Goal: Check status: Check status

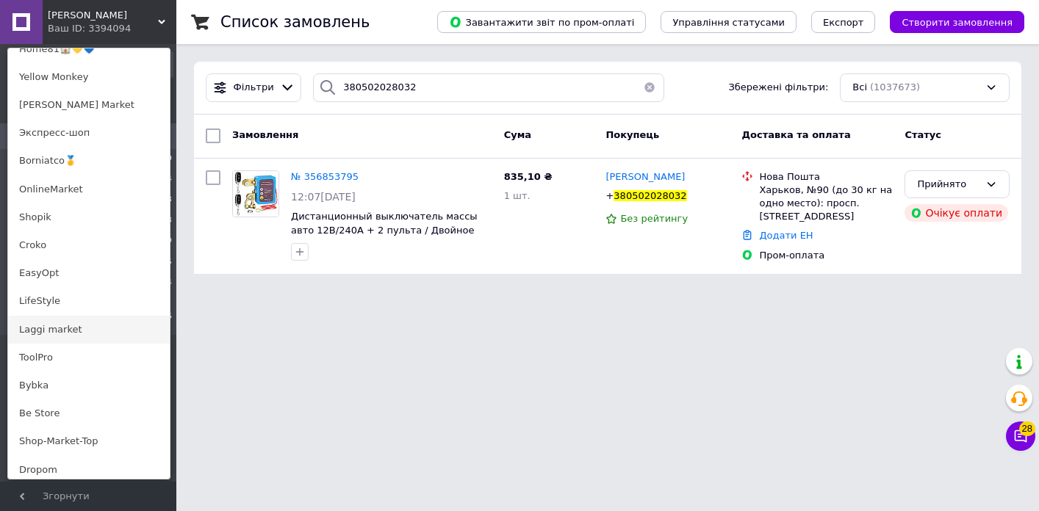
scroll to position [805, 0]
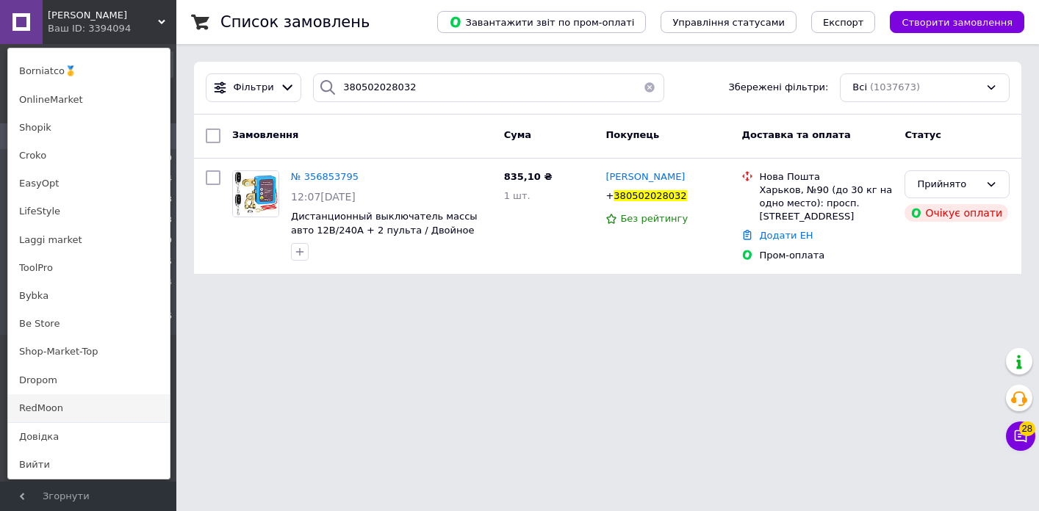
click at [36, 411] on link "RedMoon" at bounding box center [89, 409] width 162 height 28
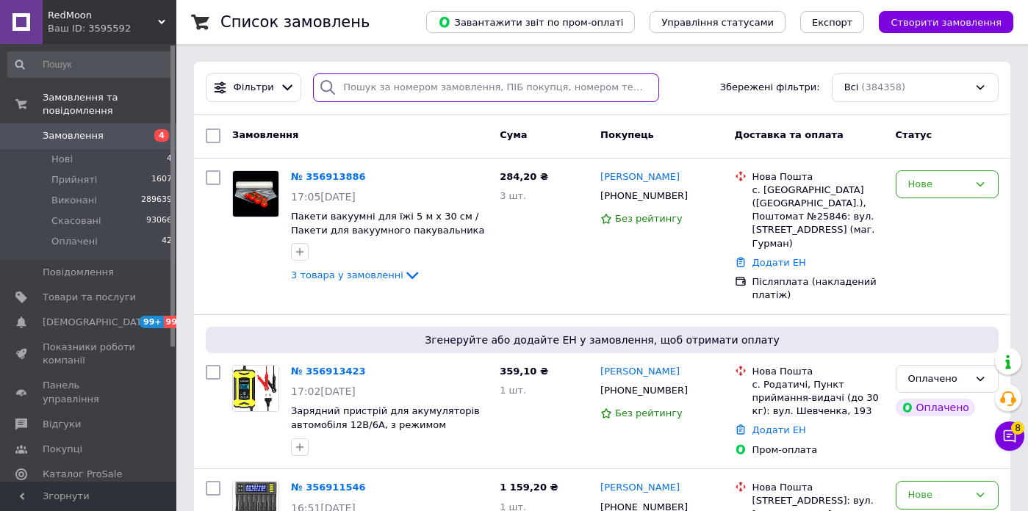
paste input "380687415412"
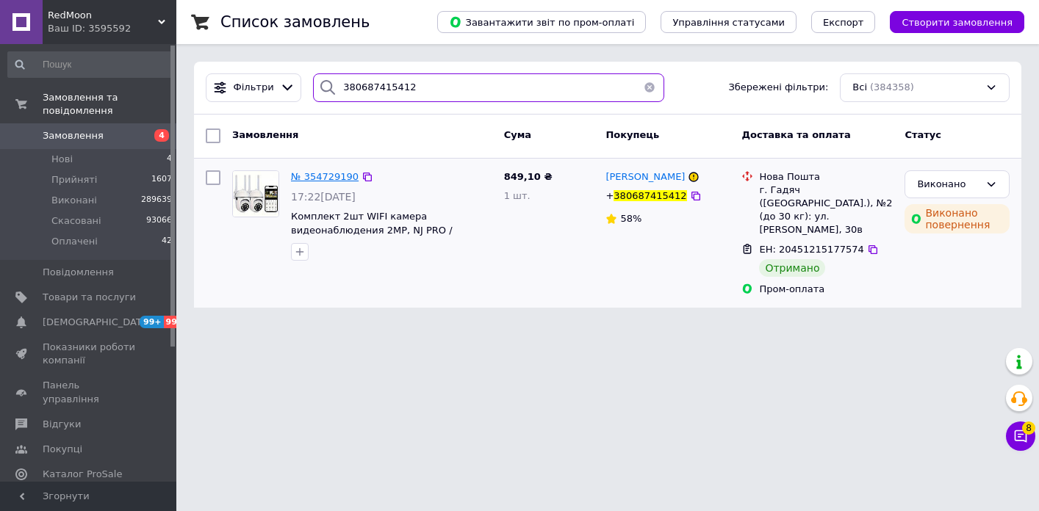
type input "380687415412"
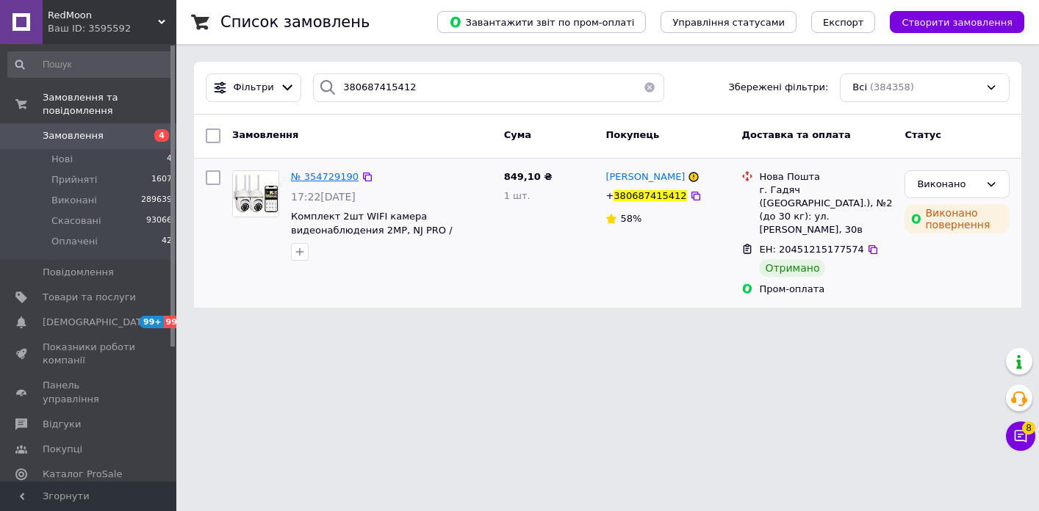
click at [319, 177] on span "№ 354729190" at bounding box center [325, 176] width 68 height 11
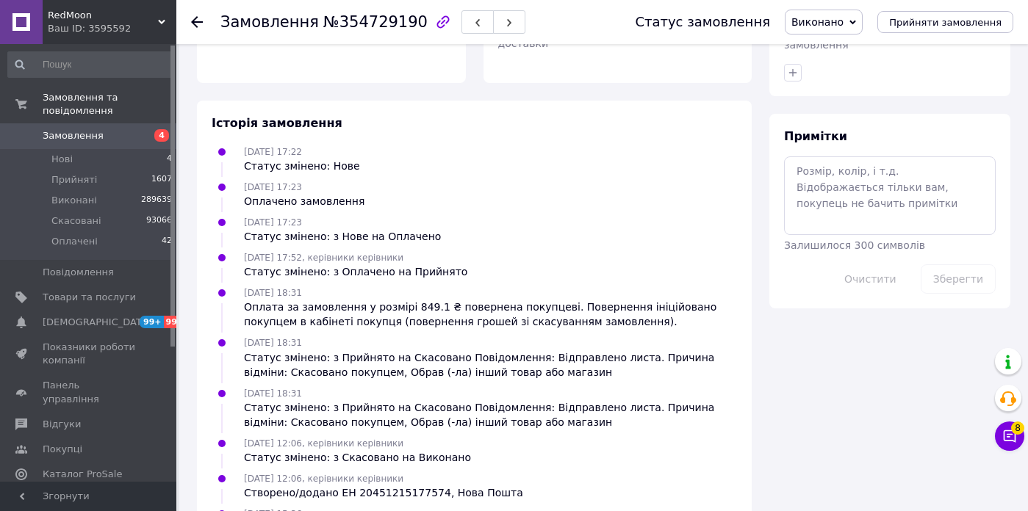
scroll to position [691, 0]
